Goal: Task Accomplishment & Management: Complete application form

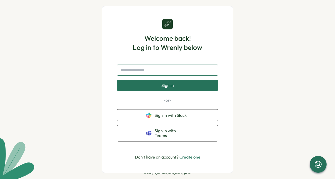
click at [166, 76] on input "text" at bounding box center [167, 70] width 101 height 11
type input "*"
click at [169, 87] on span "Sign in" at bounding box center [167, 85] width 12 height 5
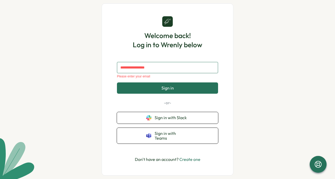
click at [165, 72] on input "text" at bounding box center [167, 67] width 101 height 11
click at [192, 159] on link "Create one" at bounding box center [189, 159] width 21 height 5
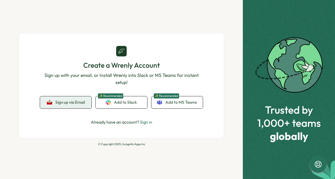
click at [74, 104] on span "Sign up via Email" at bounding box center [69, 102] width 29 height 5
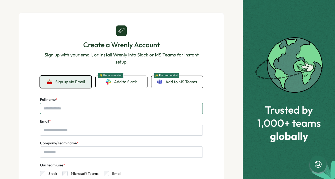
click at [74, 104] on input "Full name *" at bounding box center [121, 108] width 163 height 11
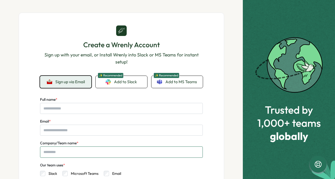
click at [162, 154] on input "Company/Team name *" at bounding box center [121, 152] width 163 height 11
click at [195, 170] on div "Slack Microsoft Teams Email" at bounding box center [121, 173] width 163 height 8
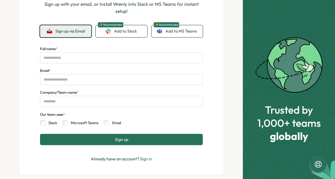
scroll to position [63, 0]
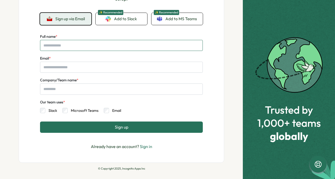
click at [112, 46] on input "Full name *" at bounding box center [121, 45] width 163 height 11
type input "**********"
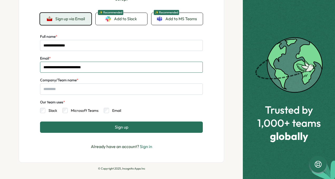
type input "**********"
click at [95, 83] on div "Company/Team name *" at bounding box center [121, 86] width 163 height 18
click at [93, 86] on input "Company/Team name *" at bounding box center [121, 89] width 163 height 11
type input "***"
click at [112, 127] on button "Sign up" at bounding box center [121, 127] width 163 height 11
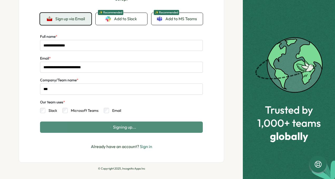
scroll to position [0, 0]
